Goal: Navigation & Orientation: Find specific page/section

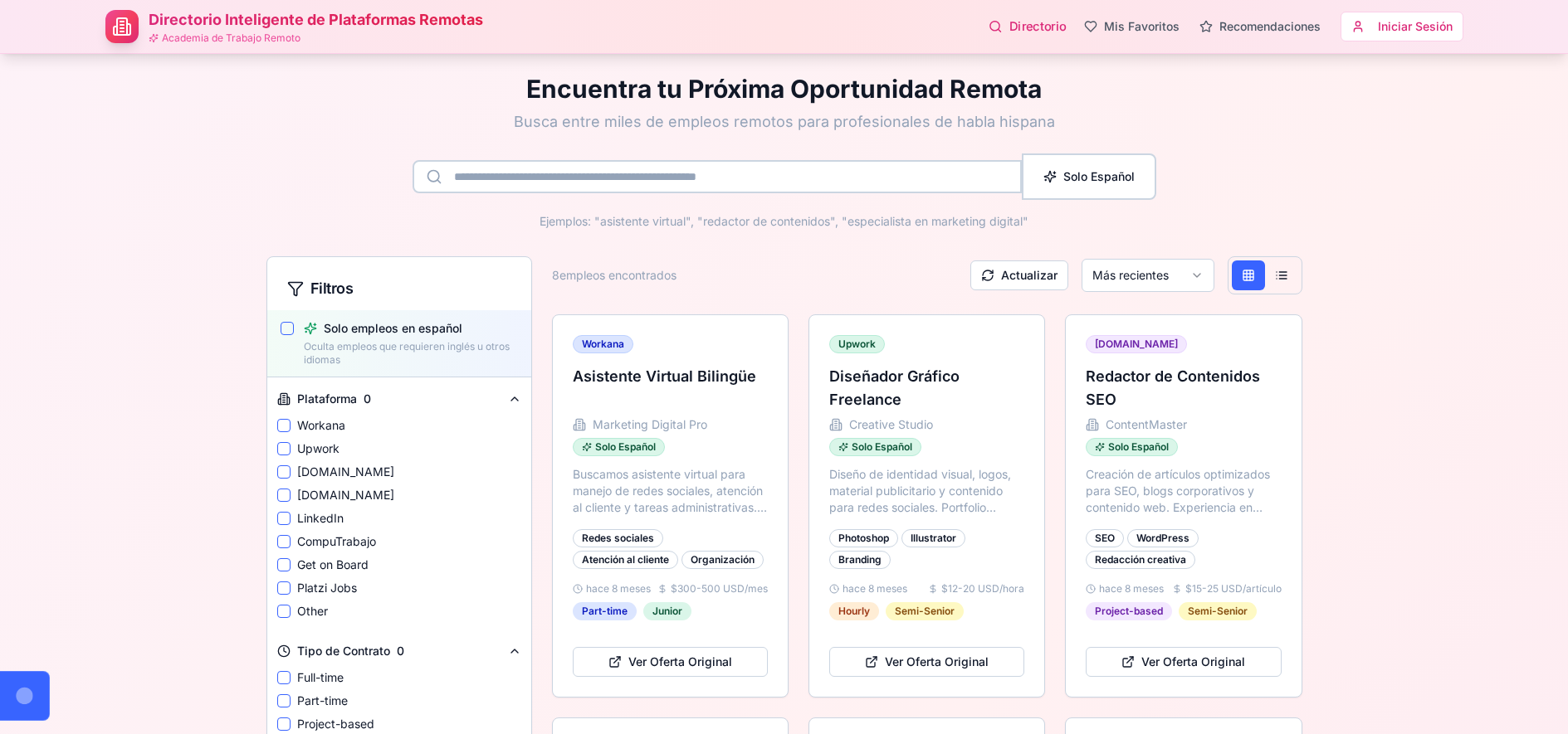
click at [1029, 24] on link "Directorio" at bounding box center [1026, 27] width 77 height 18
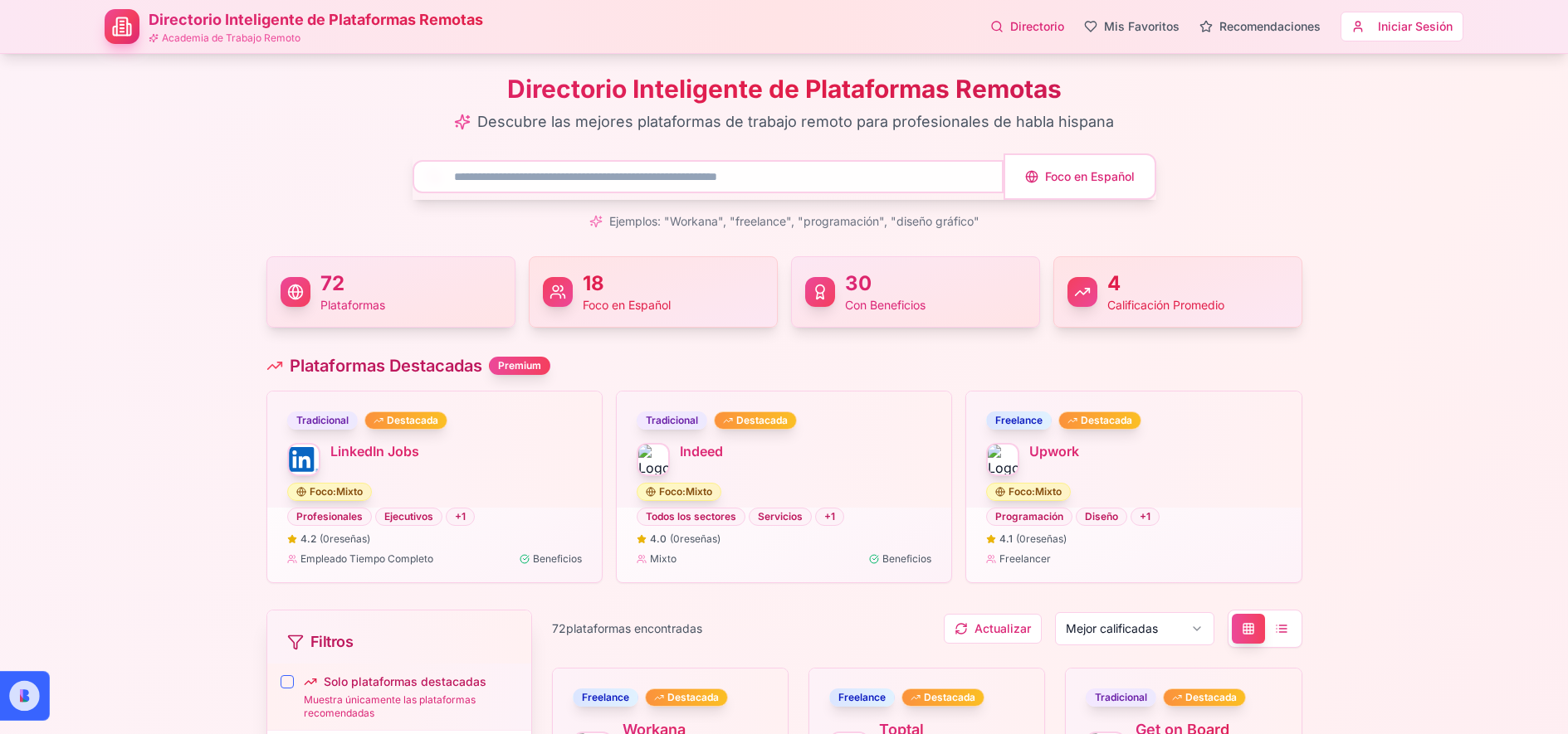
click at [394, 20] on h1 "Directorio Inteligente de Plataformas Remotas" at bounding box center [316, 20] width 334 height 23
click at [131, 25] on icon at bounding box center [128, 30] width 3 height 12
click at [194, 35] on p "Academia de Trabajo Remoto" at bounding box center [316, 38] width 334 height 14
